Goal: Information Seeking & Learning: Learn about a topic

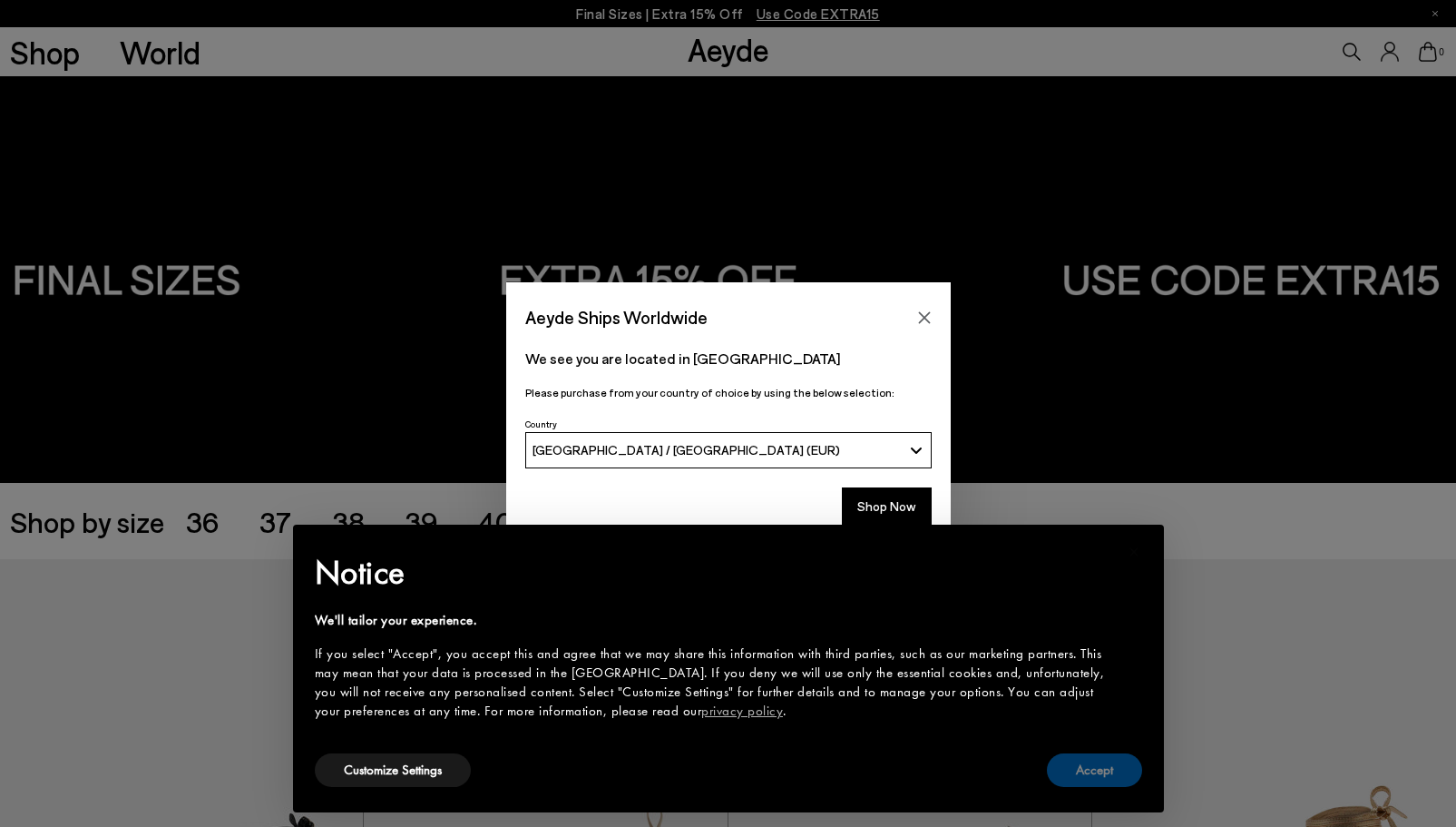
click at [1056, 755] on button "Accept" at bounding box center [1094, 770] width 95 height 33
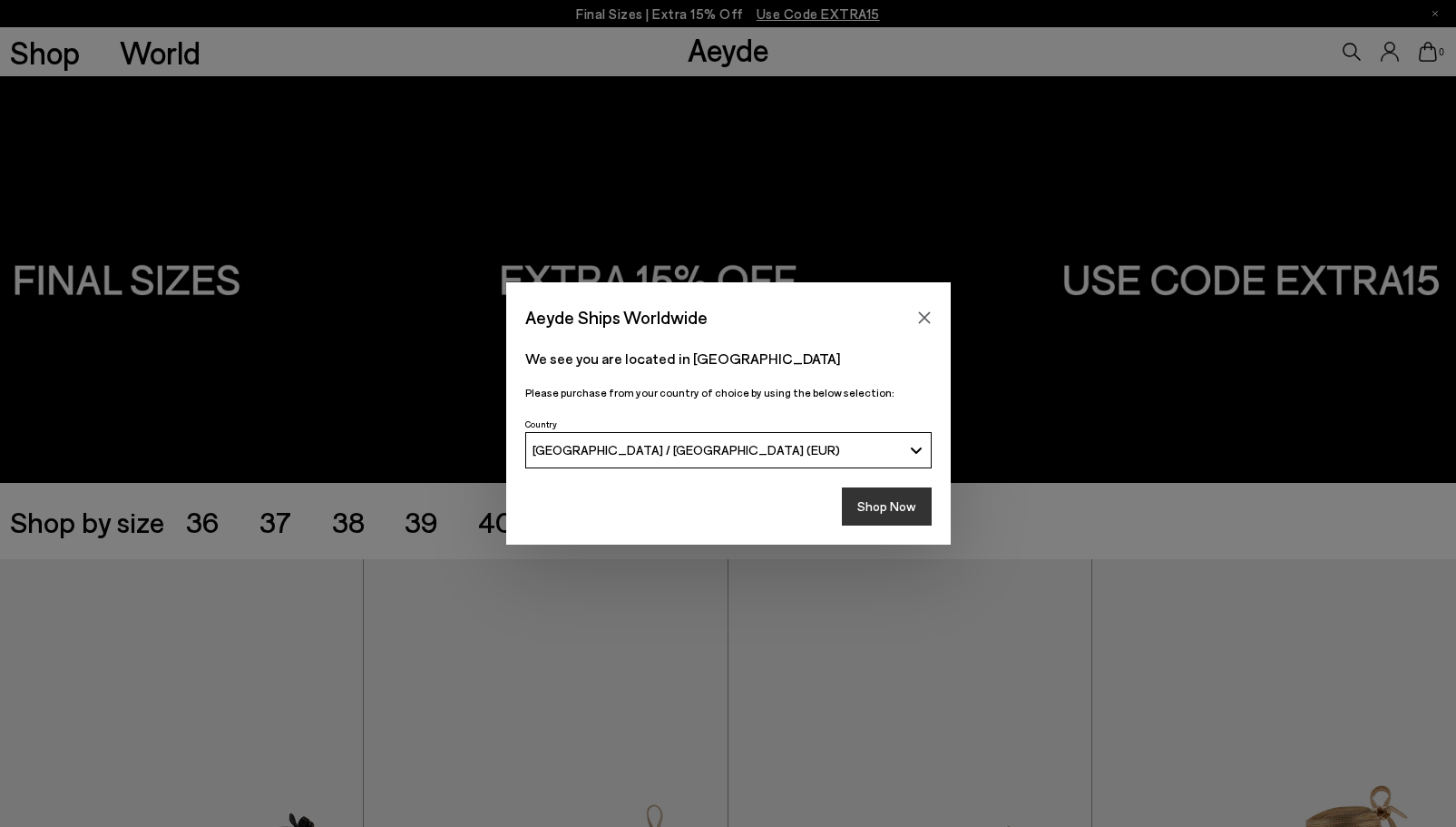
click at [905, 501] on button "Shop Now" at bounding box center [887, 506] width 90 height 38
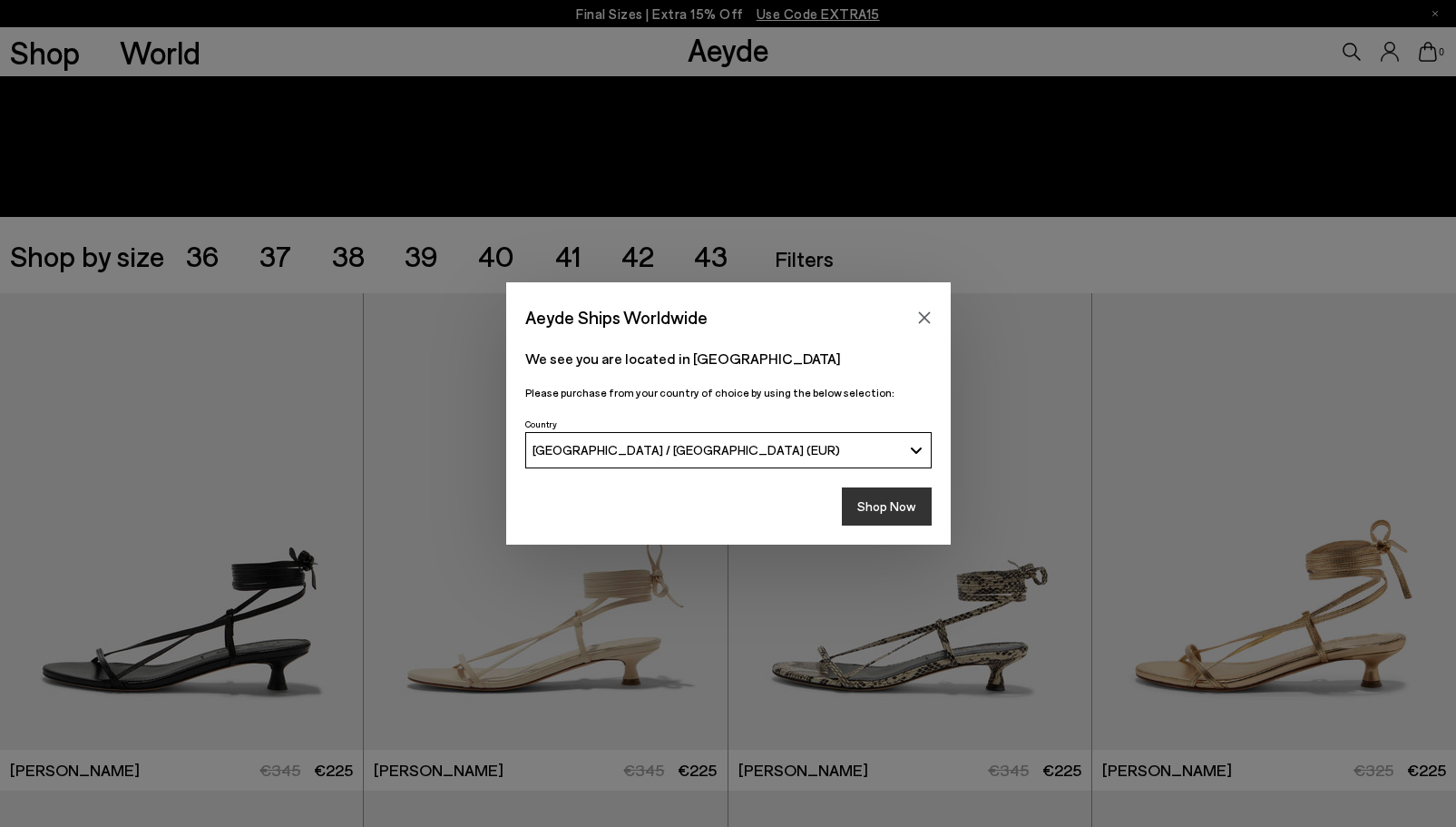
scroll to position [297, 0]
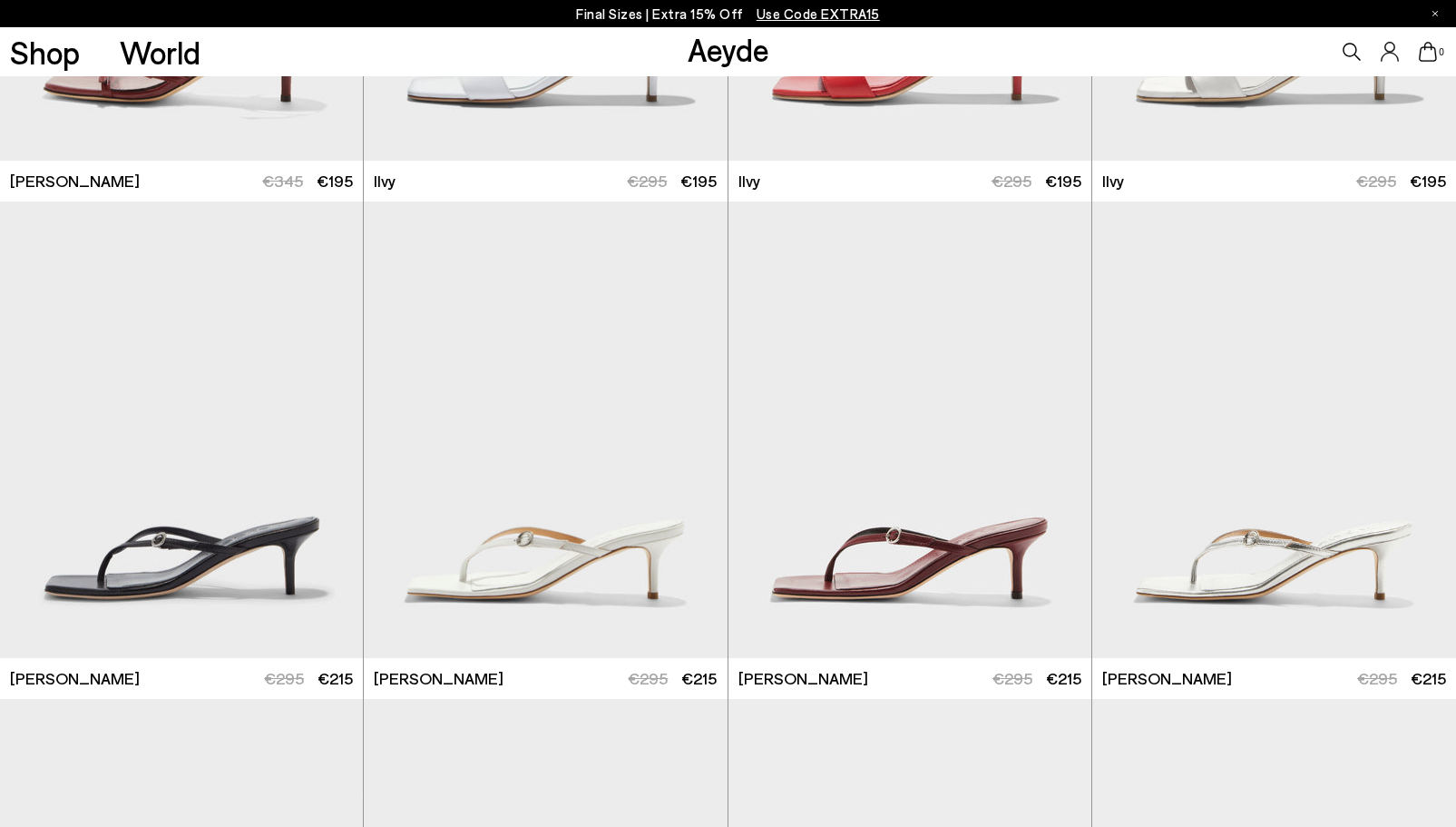
scroll to position [3399, 0]
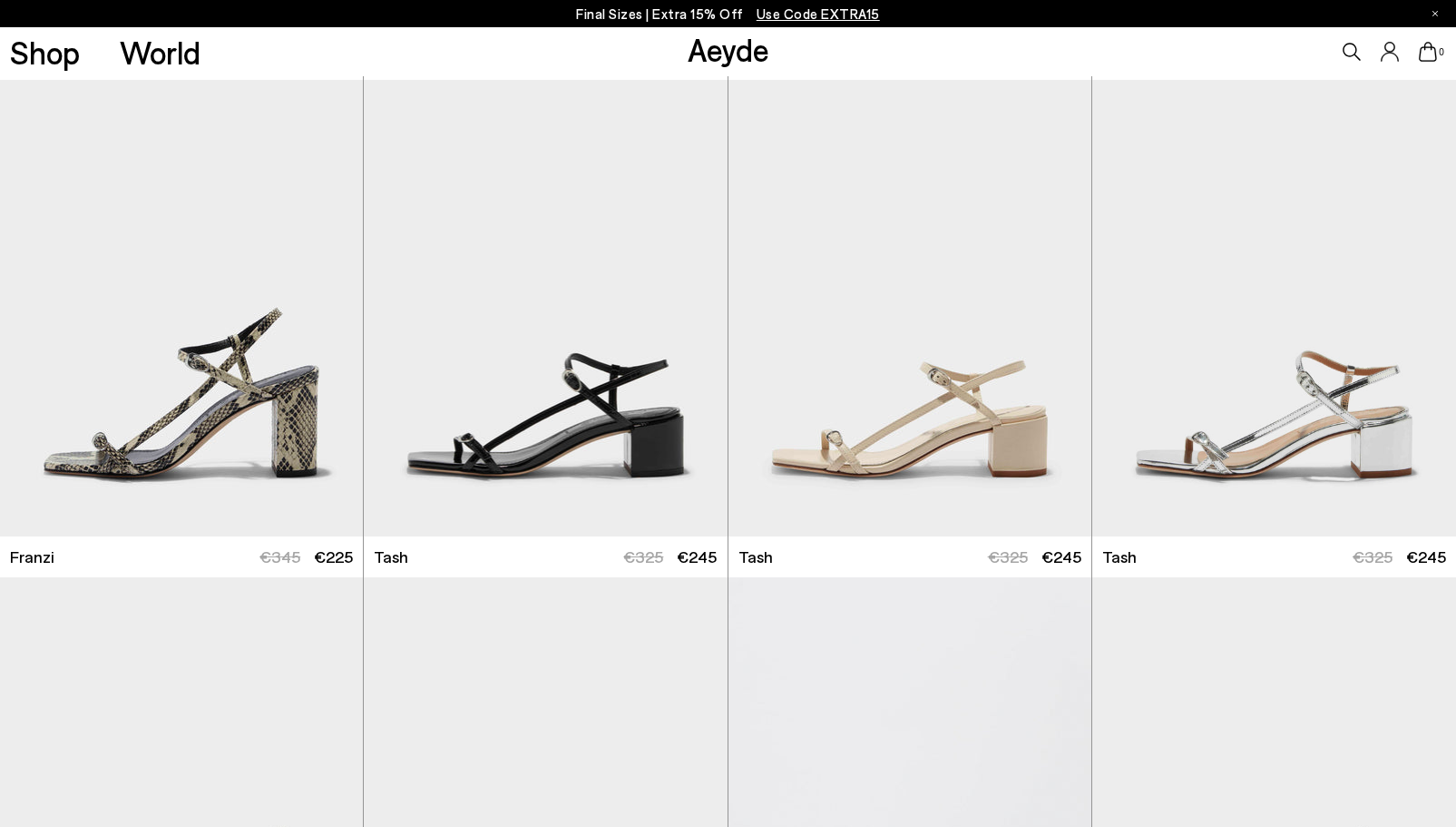
scroll to position [5467, 0]
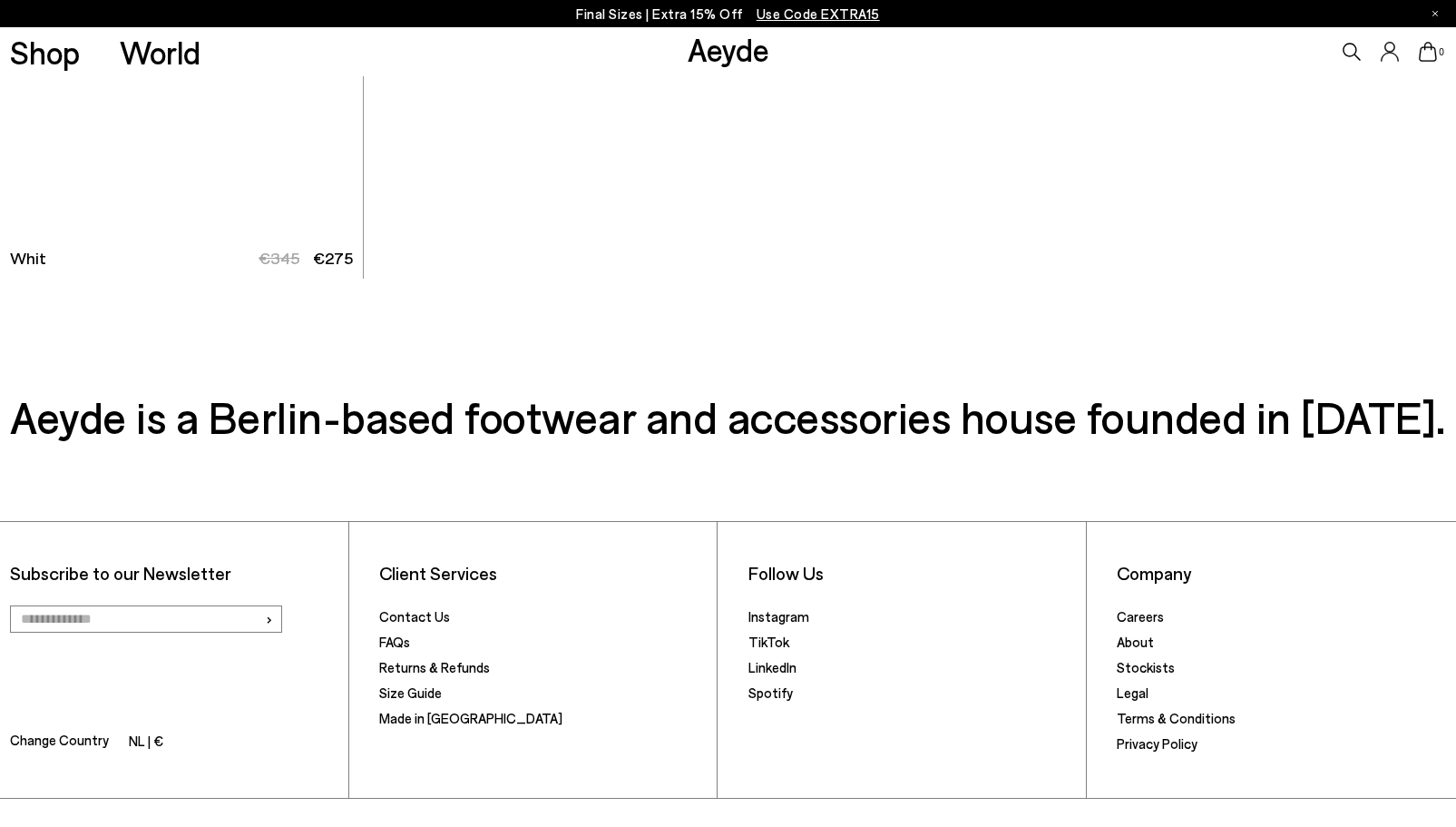
scroll to position [12294, 0]
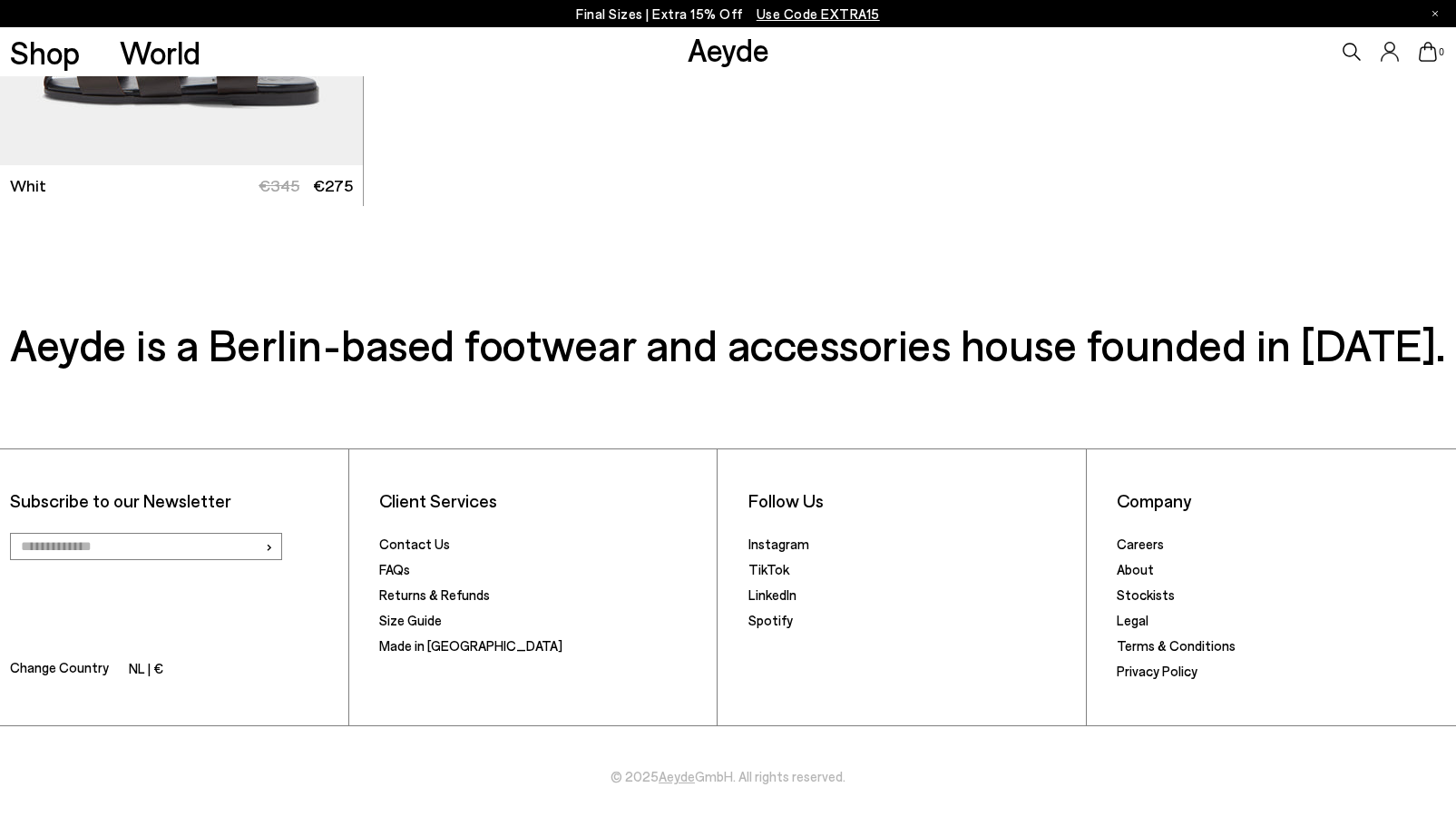
click at [1335, 685] on li "Privacy Policy" at bounding box center [1281, 673] width 329 height 26
click at [1124, 543] on link "Careers" at bounding box center [1140, 543] width 47 height 17
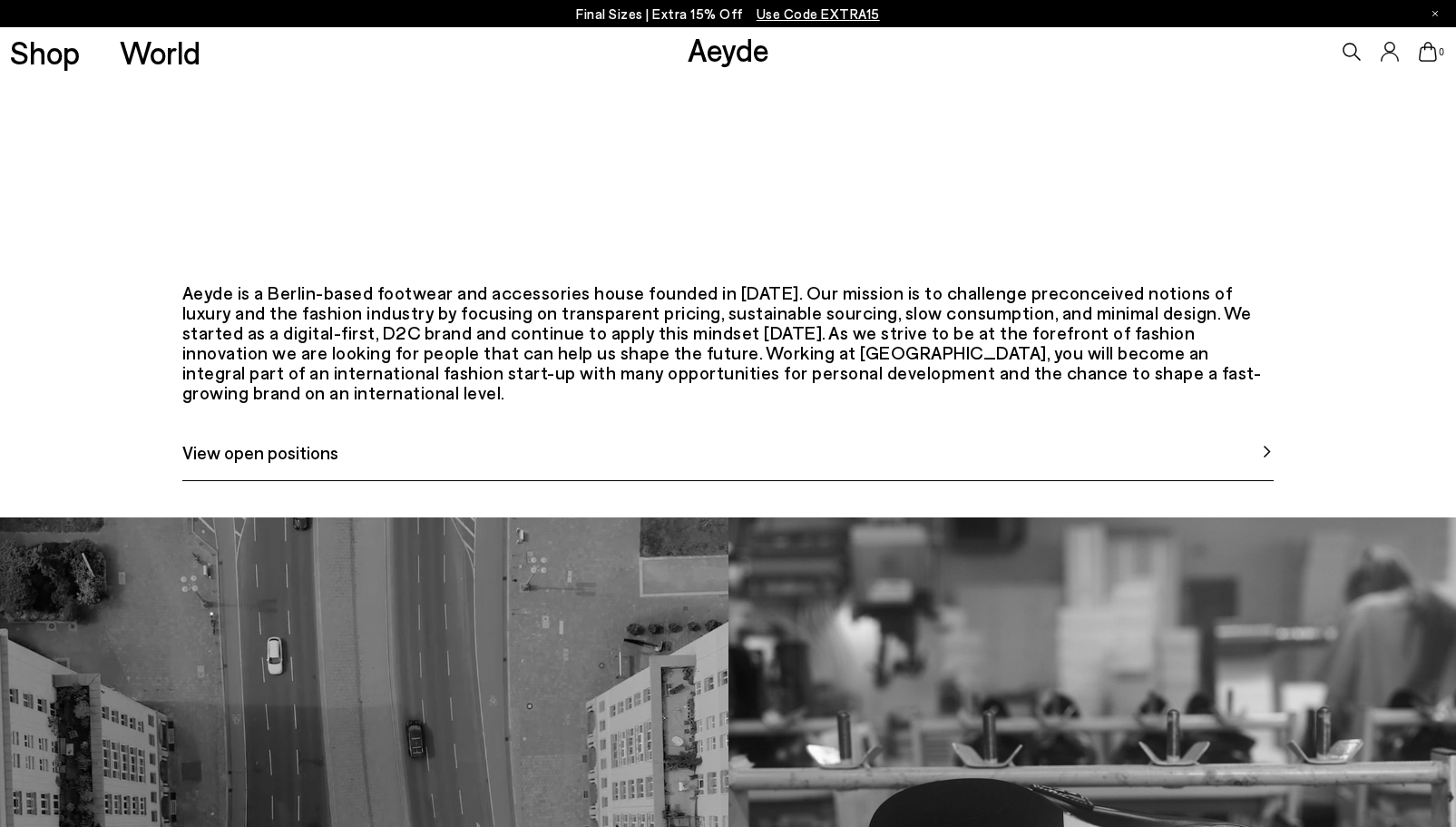
scroll to position [764, 0]
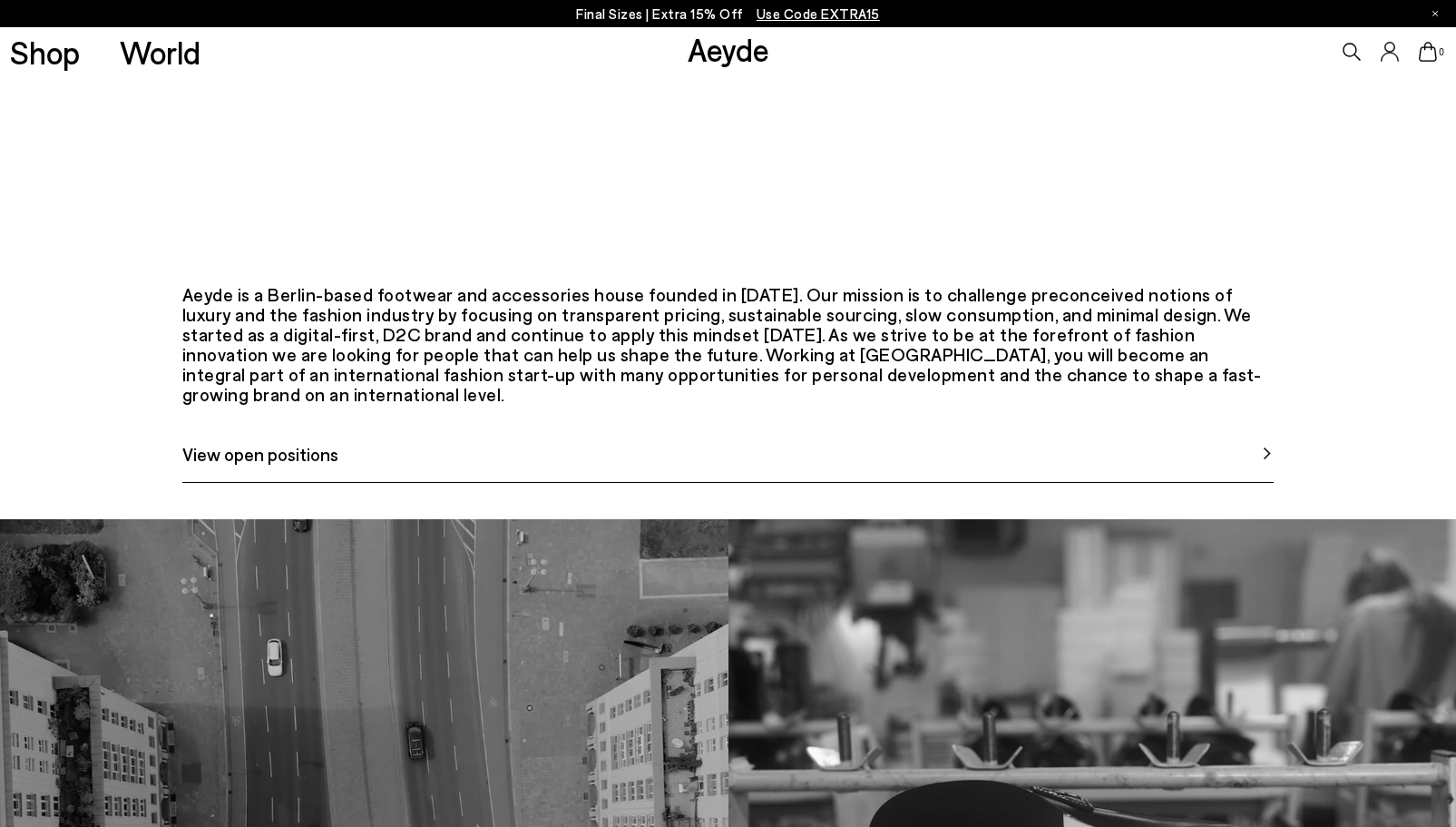
click at [276, 468] on span "View open positions" at bounding box center [260, 454] width 156 height 27
